Goal: Information Seeking & Learning: Learn about a topic

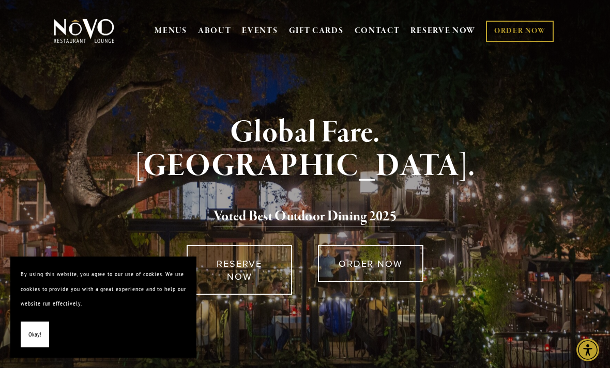
scroll to position [24, 0]
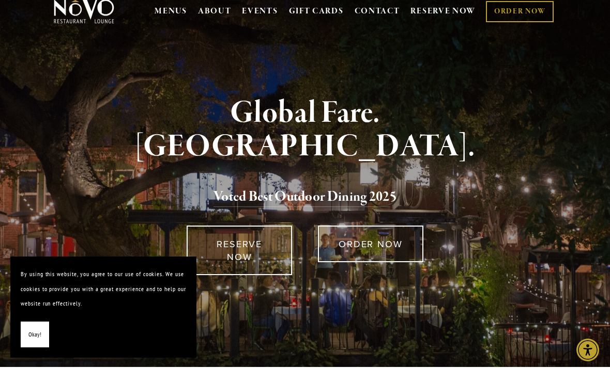
click at [313, 18] on link "GIFT CARDS" at bounding box center [316, 12] width 55 height 20
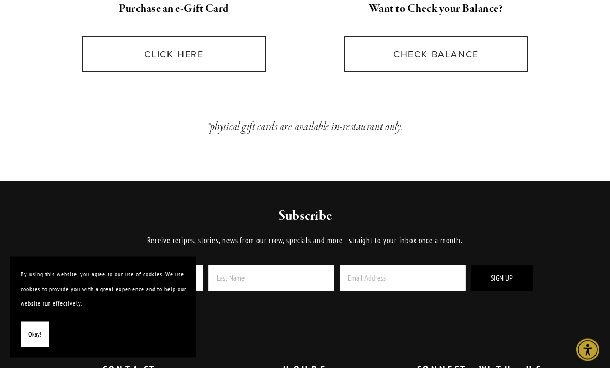
scroll to position [400, 0]
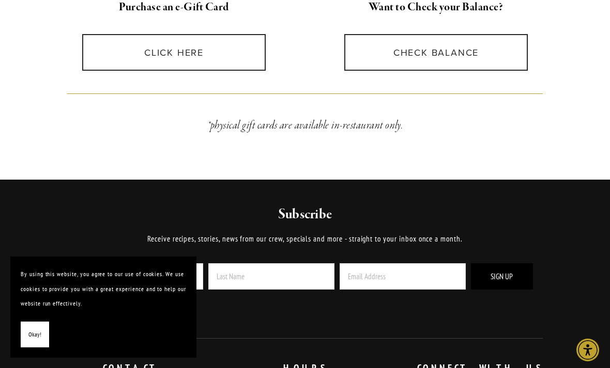
click at [172, 60] on link "CLICK HERE" at bounding box center [174, 52] width 184 height 37
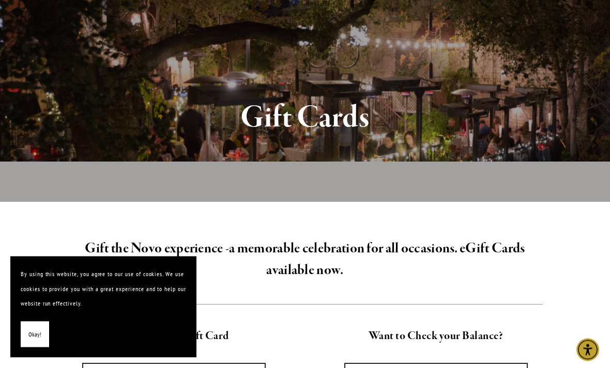
scroll to position [0, 0]
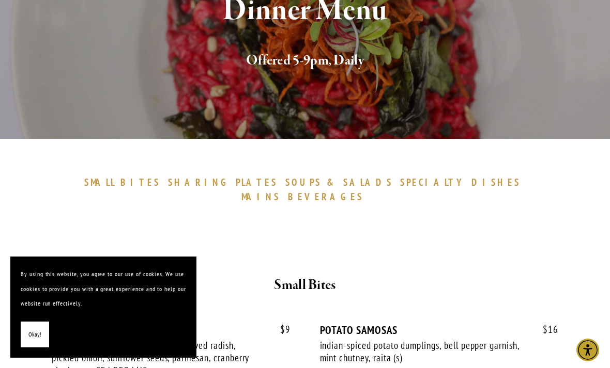
scroll to position [150, 0]
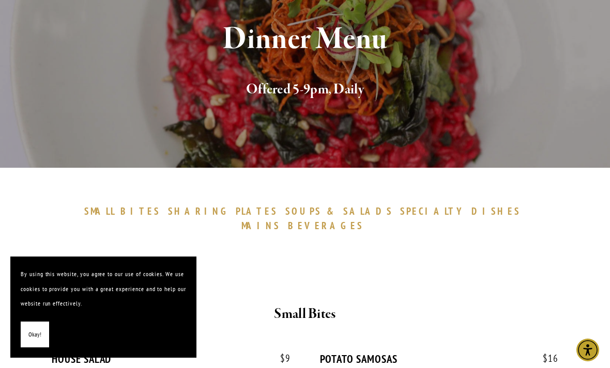
click at [363, 220] on span "BEVERAGES" at bounding box center [325, 226] width 75 height 12
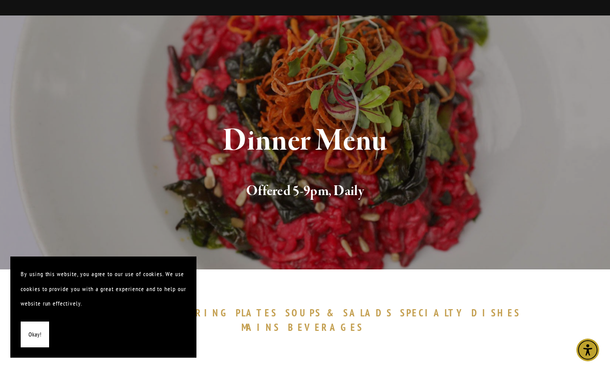
scroll to position [47, 0]
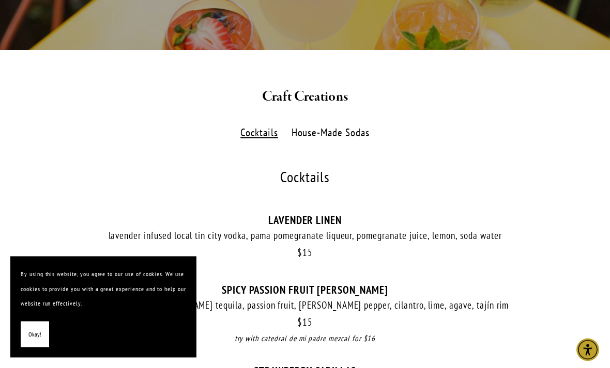
scroll to position [212, 0]
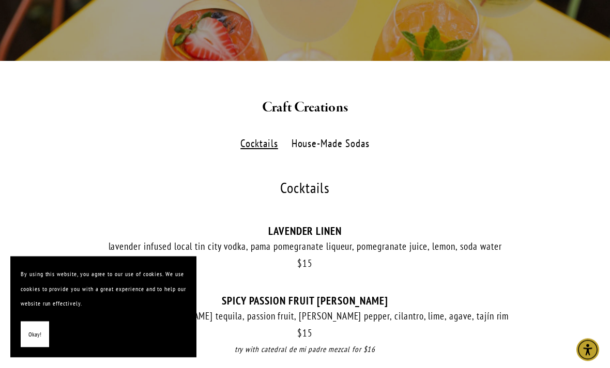
click at [331, 146] on label "House-Made Sodas" at bounding box center [330, 144] width 89 height 15
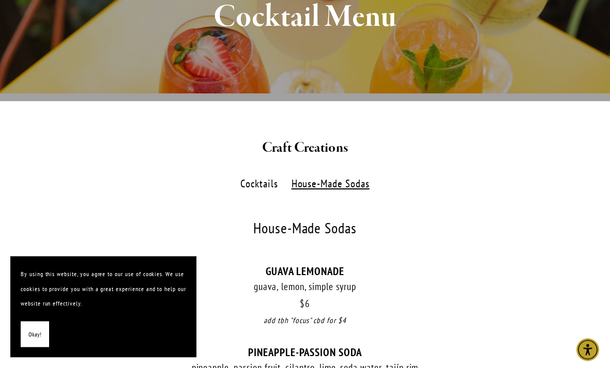
scroll to position [152, 0]
